Goal: Task Accomplishment & Management: Use online tool/utility

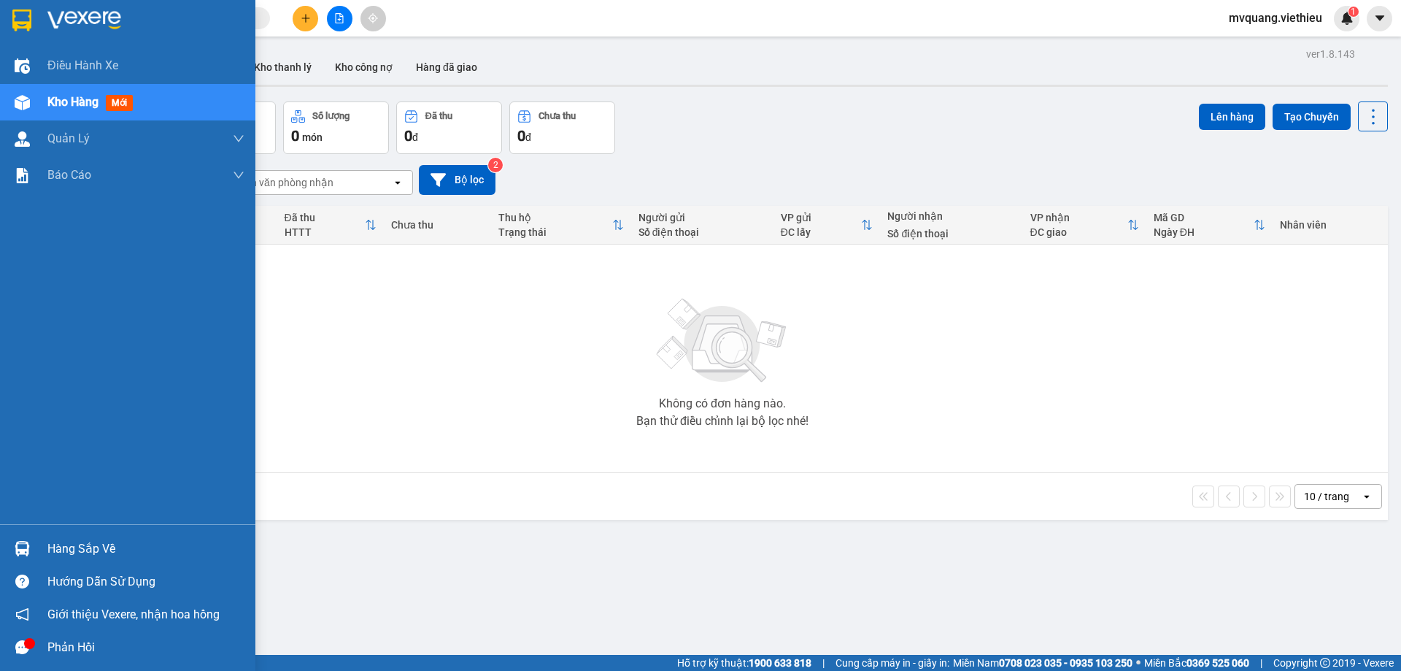
click at [87, 547] on div "Hàng sắp về" at bounding box center [145, 549] width 197 height 22
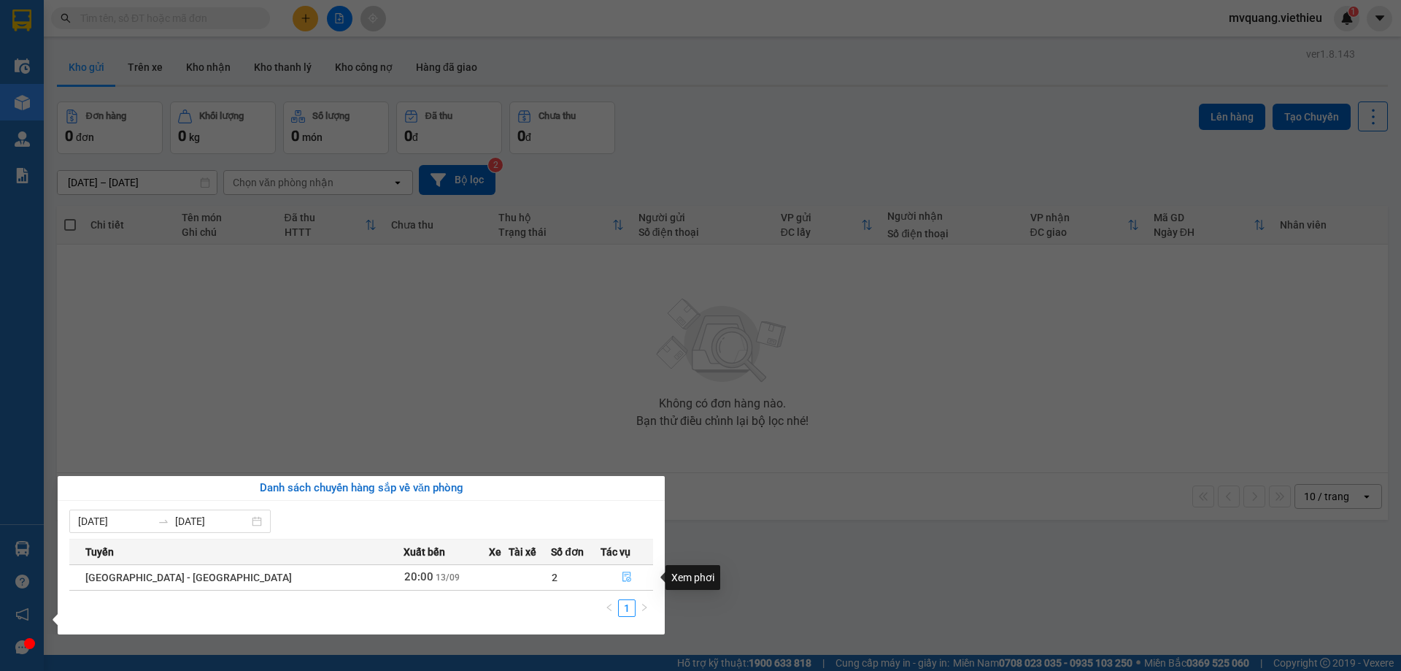
click at [623, 576] on icon "file-done" at bounding box center [627, 577] width 9 height 10
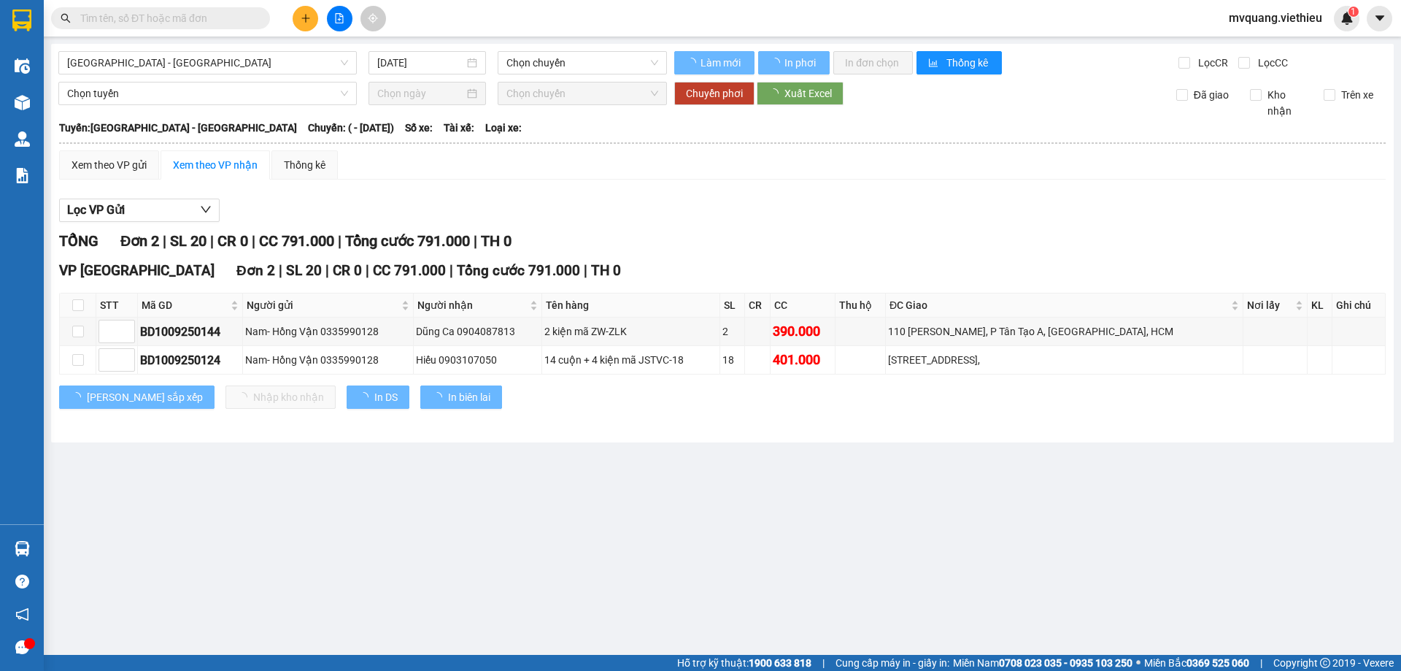
type input "13/09/2025"
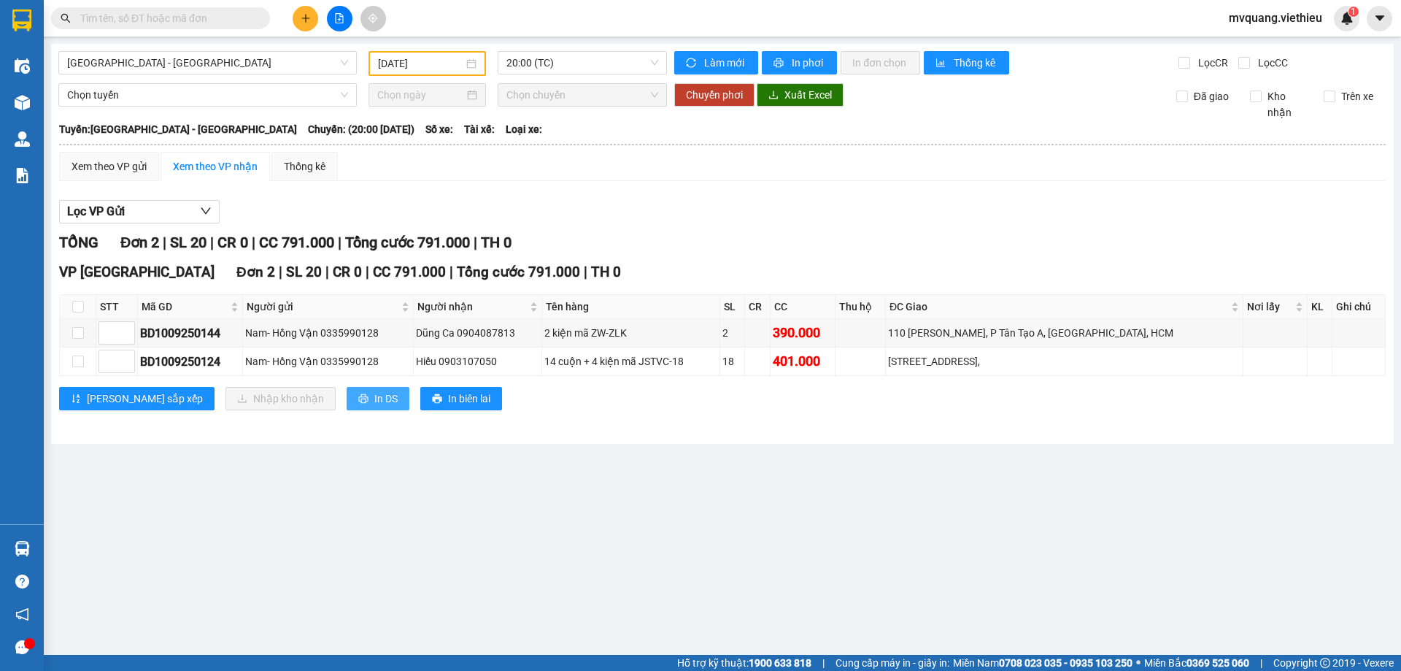
click at [347, 408] on button "In DS" at bounding box center [378, 398] width 63 height 23
